Goal: Check status: Check status

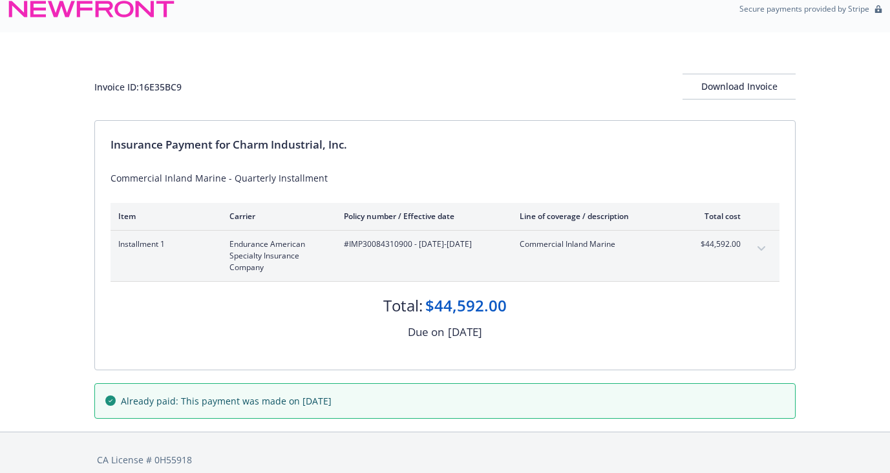
scroll to position [18, 0]
